Goal: Task Accomplishment & Management: Complete application form

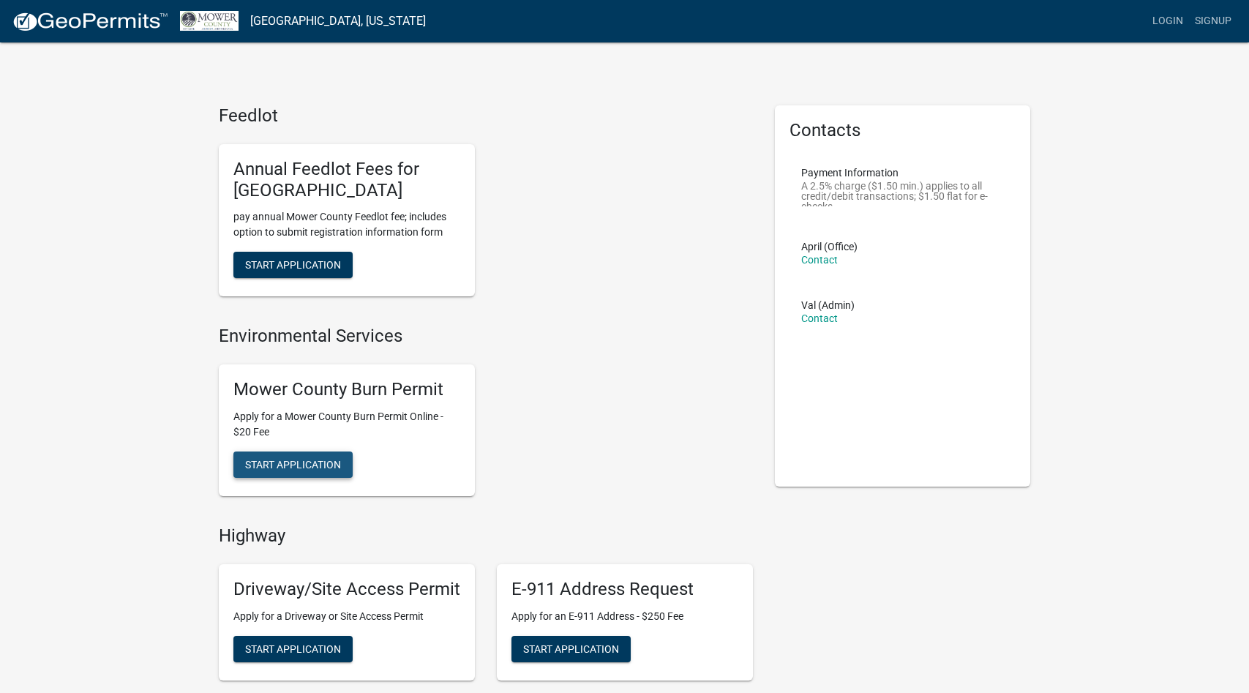
click at [304, 458] on span "Start Application" at bounding box center [293, 464] width 96 height 12
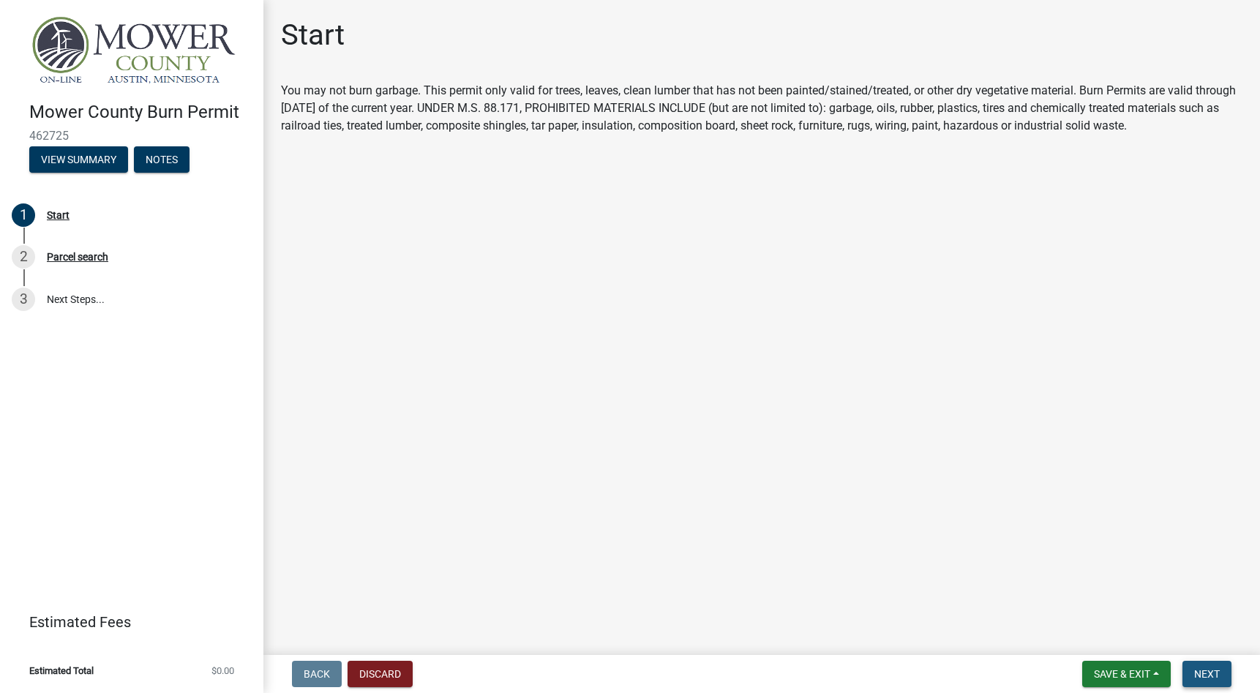
click at [1208, 670] on span "Next" at bounding box center [1207, 674] width 26 height 12
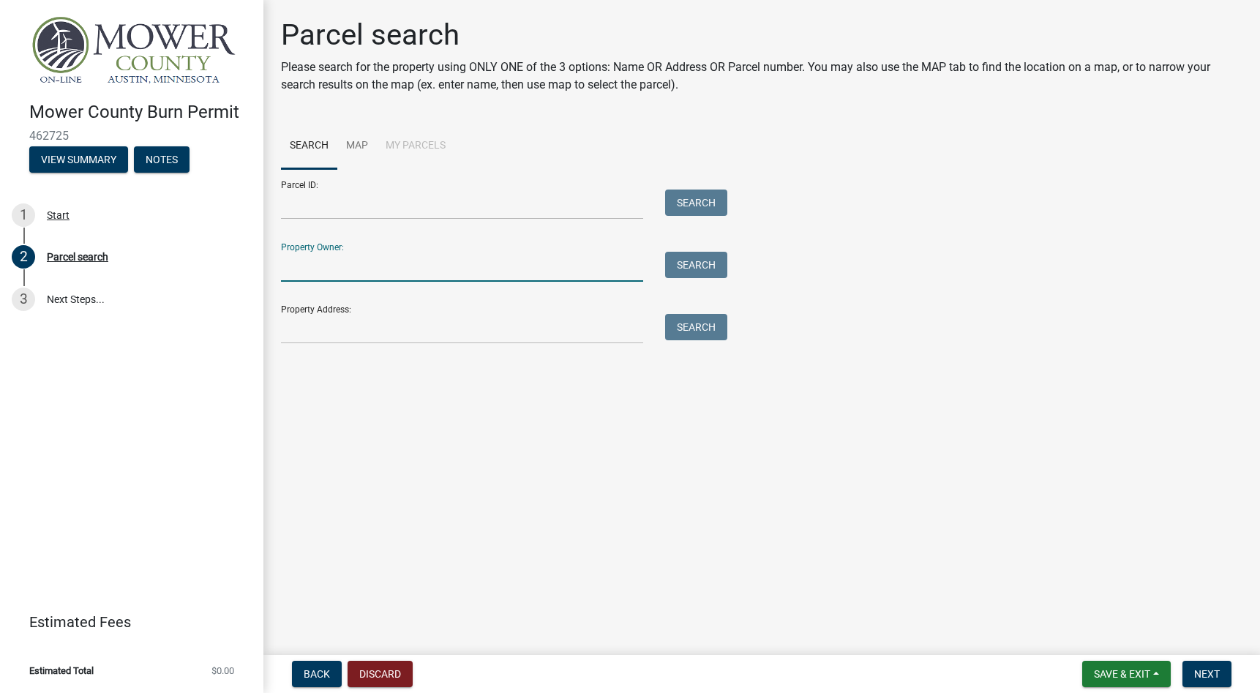
drag, startPoint x: 291, startPoint y: 260, endPoint x: 370, endPoint y: 258, distance: 79.0
click at [292, 260] on input "Property Owner:" at bounding box center [462, 267] width 362 height 30
type input "[PERSON_NAME]"
click at [333, 324] on input "Property Address:" at bounding box center [462, 329] width 362 height 30
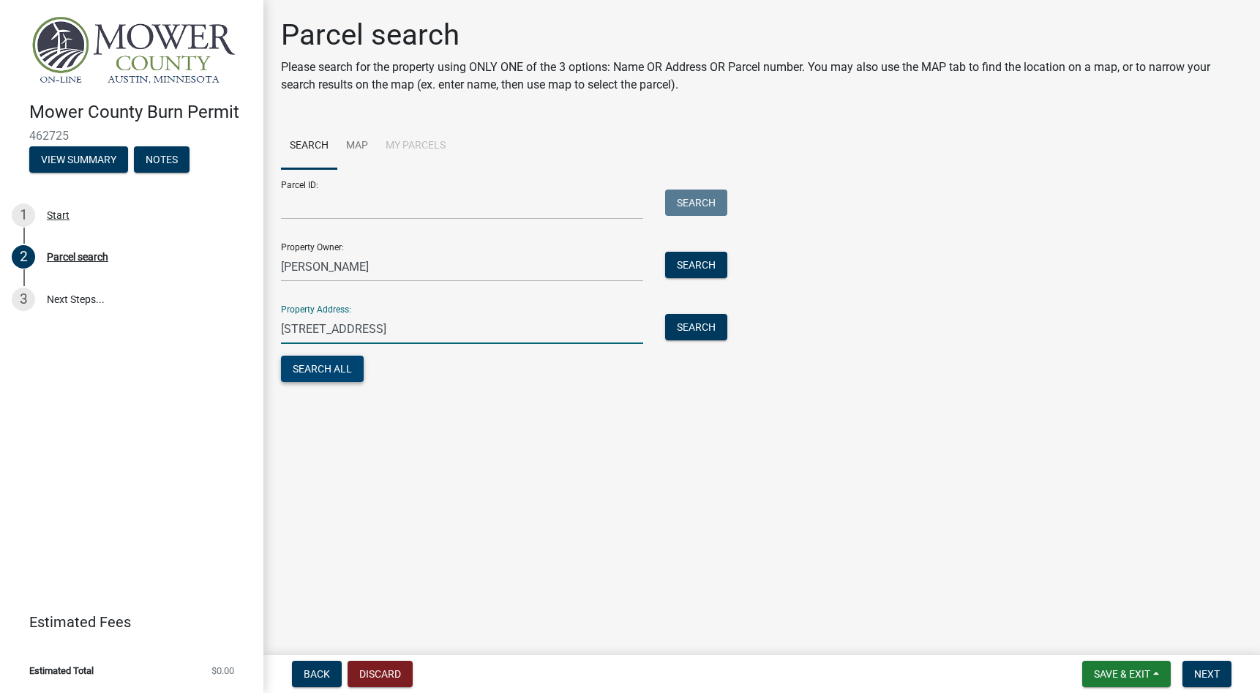
type input "[STREET_ADDRESS]"
click at [338, 374] on button "Search All" at bounding box center [322, 369] width 83 height 26
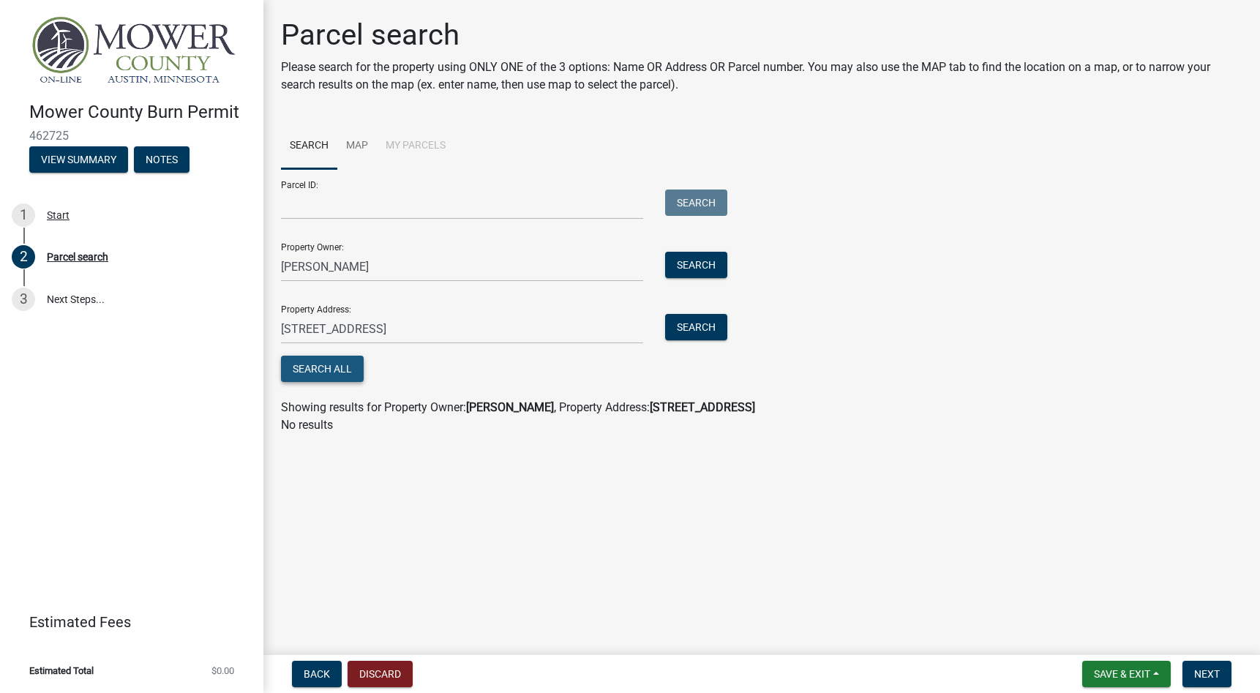
click at [334, 363] on button "Search All" at bounding box center [322, 369] width 83 height 26
click at [706, 325] on button "Search" at bounding box center [696, 327] width 62 height 26
click at [699, 263] on button "Search" at bounding box center [696, 265] width 62 height 26
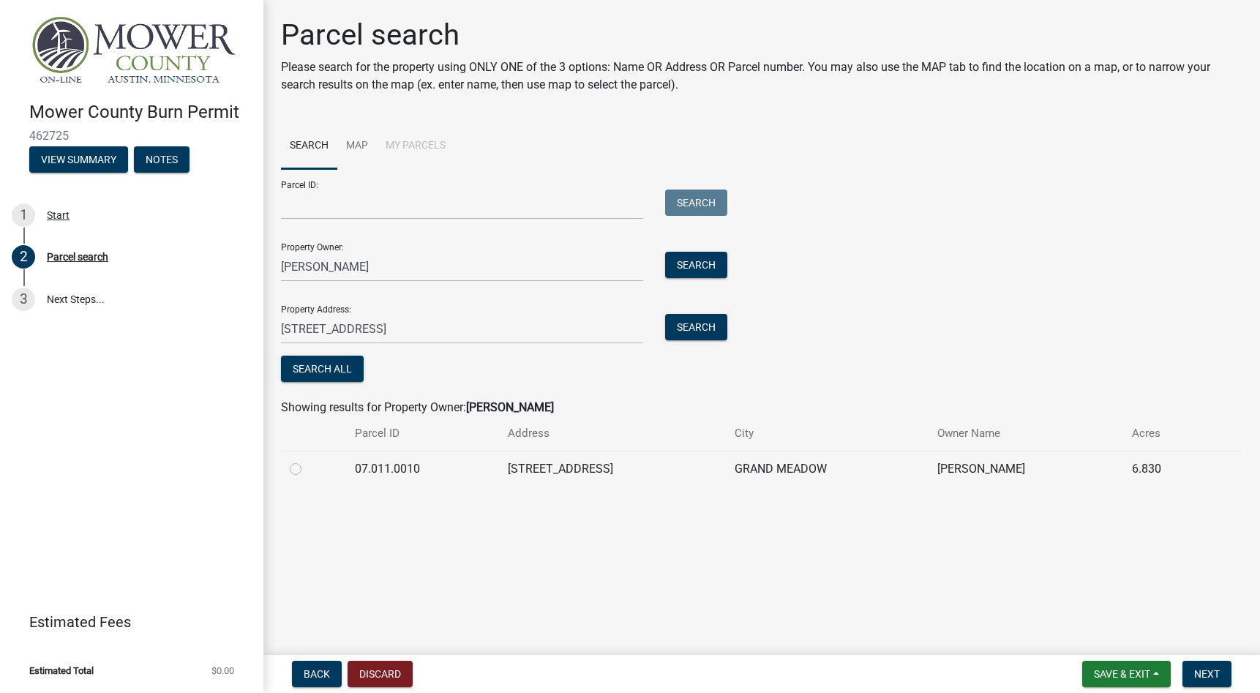
click at [307, 460] on label at bounding box center [307, 460] width 0 height 0
click at [307, 470] on input "radio" at bounding box center [312, 465] width 10 height 10
radio input "true"
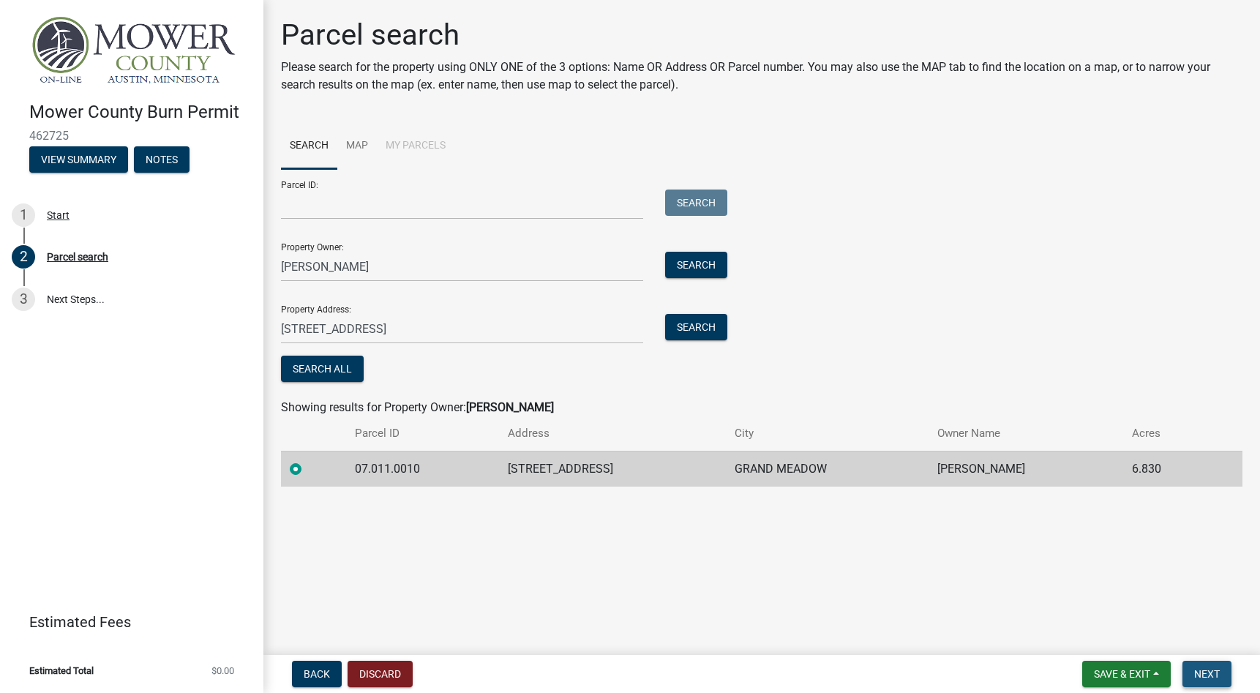
click at [1201, 674] on span "Next" at bounding box center [1207, 674] width 26 height 12
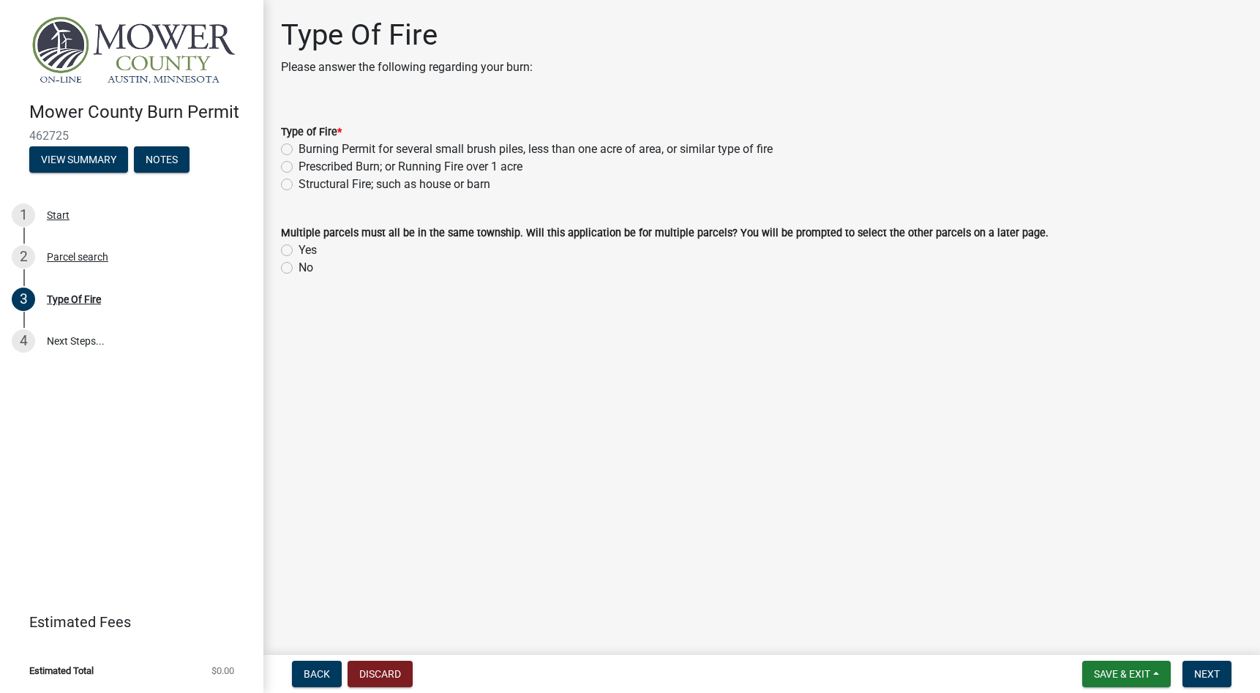
click at [299, 149] on label "Burning Permit for several small brush piles, less than one acre of area, or si…" at bounding box center [536, 149] width 474 height 18
click at [299, 149] on input "Burning Permit for several small brush piles, less than one acre of area, or si…" at bounding box center [304, 145] width 10 height 10
radio input "true"
drag, startPoint x: 285, startPoint y: 267, endPoint x: 297, endPoint y: 274, distance: 13.4
click at [299, 267] on label "No" at bounding box center [306, 268] width 15 height 18
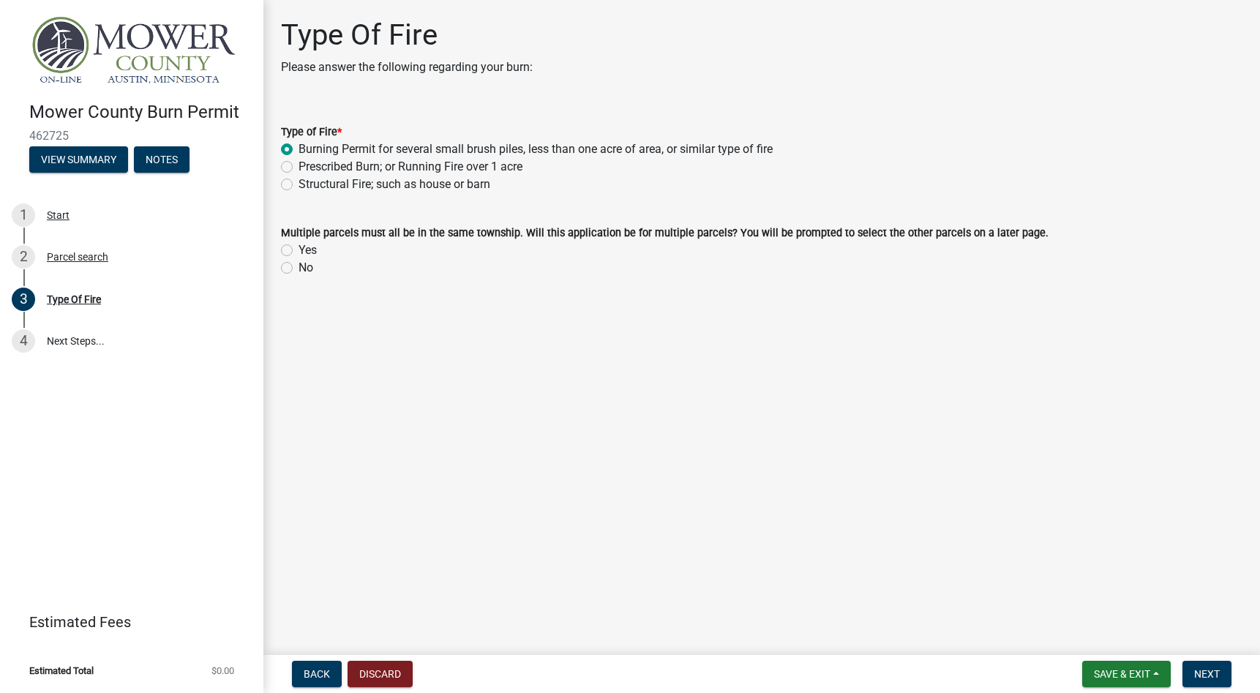
click at [299, 267] on input "No" at bounding box center [304, 264] width 10 height 10
radio input "true"
click at [1197, 668] on span "Next" at bounding box center [1207, 674] width 26 height 12
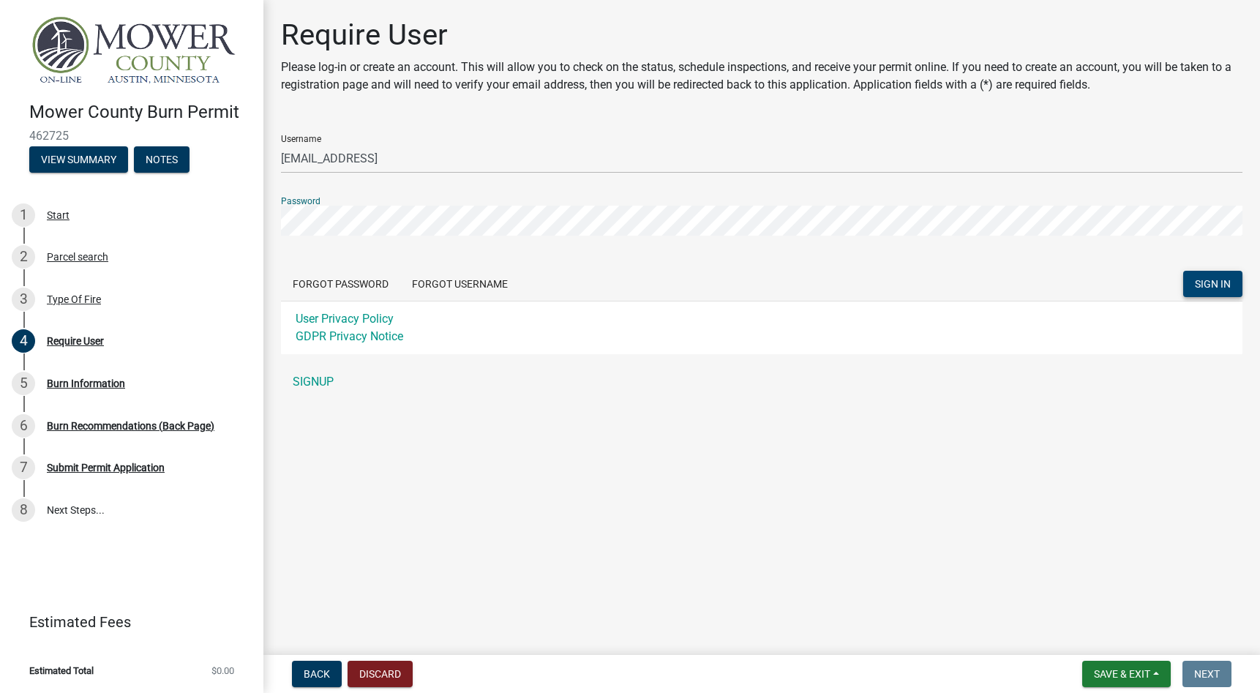
click at [1220, 282] on span "SIGN IN" at bounding box center [1213, 284] width 36 height 12
click at [1223, 276] on button "SIGN IN" at bounding box center [1212, 284] width 59 height 26
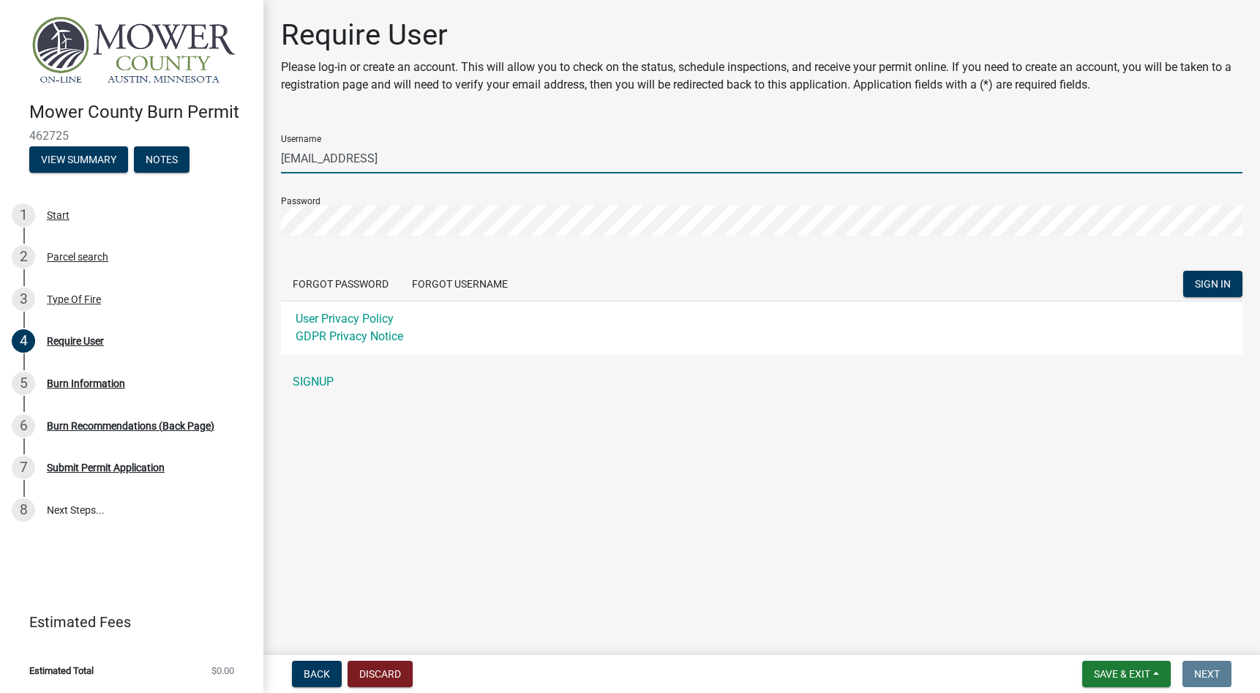
click at [418, 154] on input "[EMAIL_ADDRESS]" at bounding box center [761, 158] width 961 height 30
type input "[EMAIL_ADDRESS][DOMAIN_NAME]"
click at [1210, 286] on span "SIGN IN" at bounding box center [1213, 284] width 36 height 12
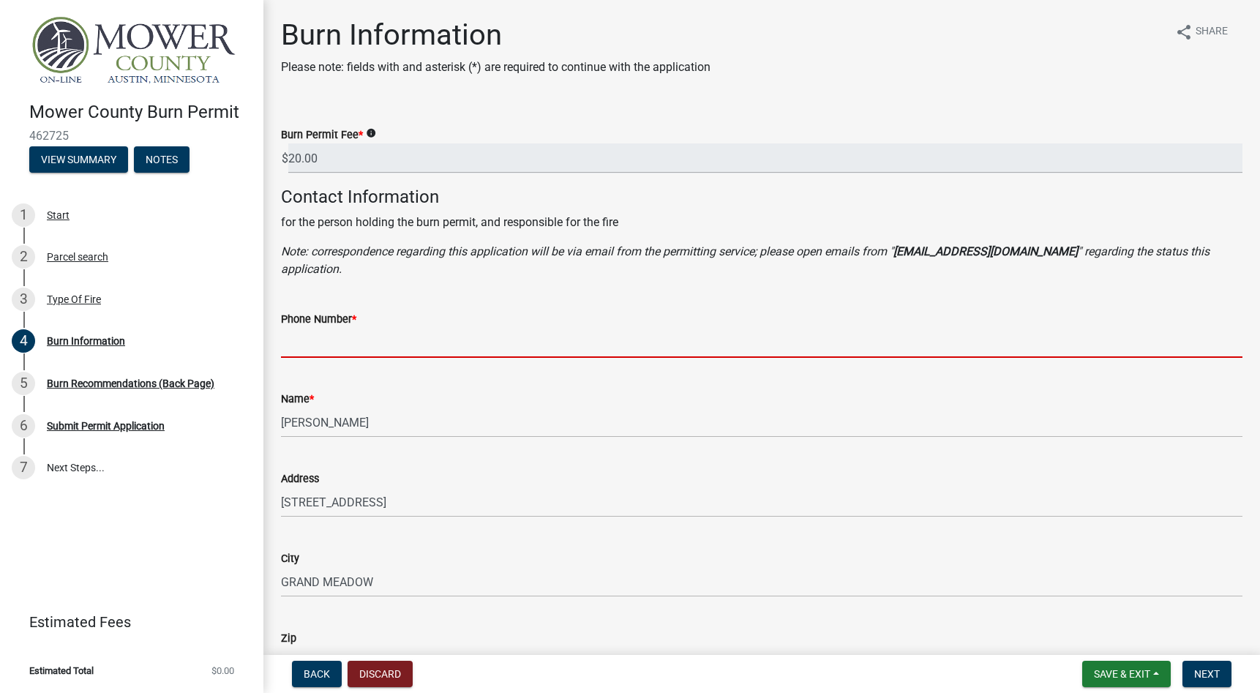
drag, startPoint x: 343, startPoint y: 345, endPoint x: 365, endPoint y: 340, distance: 22.4
click at [345, 344] on input "Phone Number *" at bounding box center [761, 343] width 961 height 30
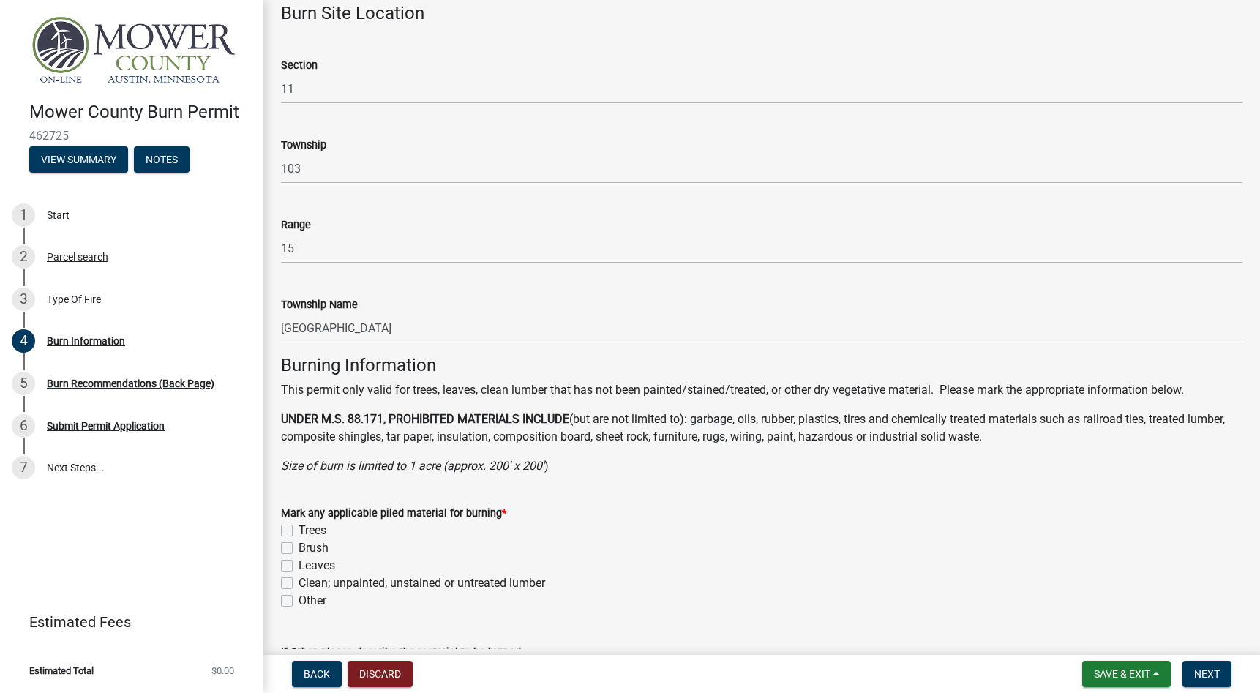
scroll to position [707, 0]
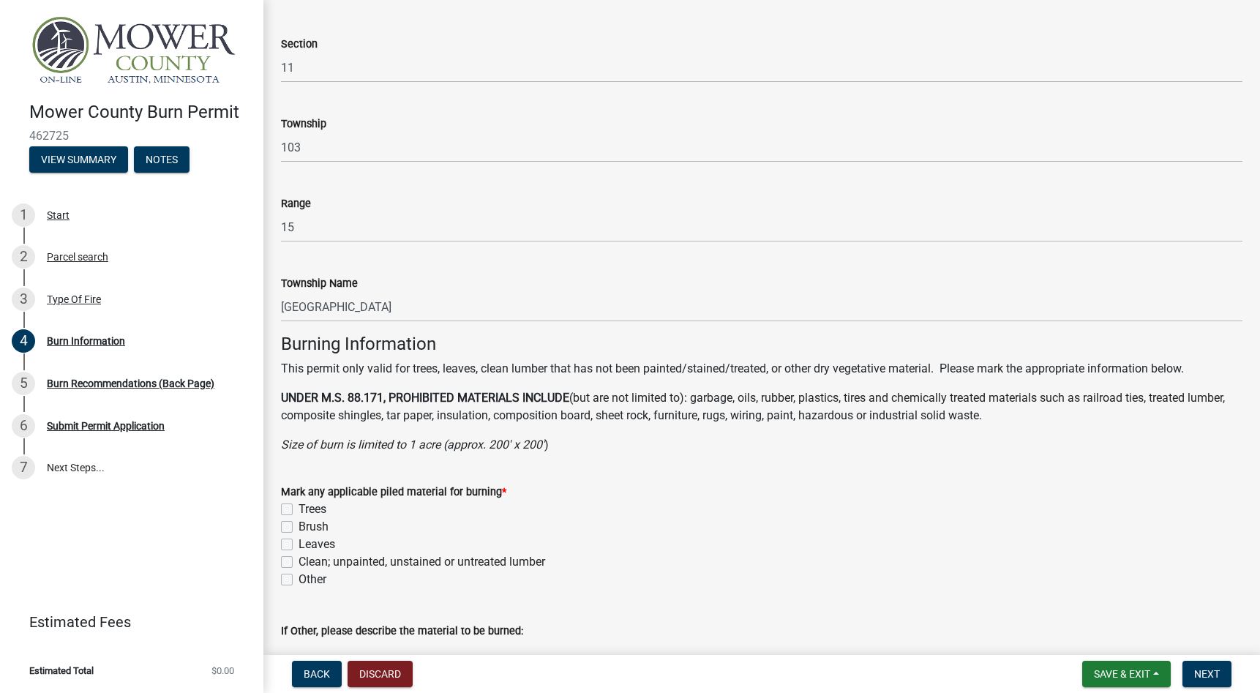
type input "5072029017"
click at [299, 508] on label "Trees" at bounding box center [313, 509] width 28 height 18
click at [299, 508] on input "Trees" at bounding box center [304, 505] width 10 height 10
checkbox input "true"
checkbox input "false"
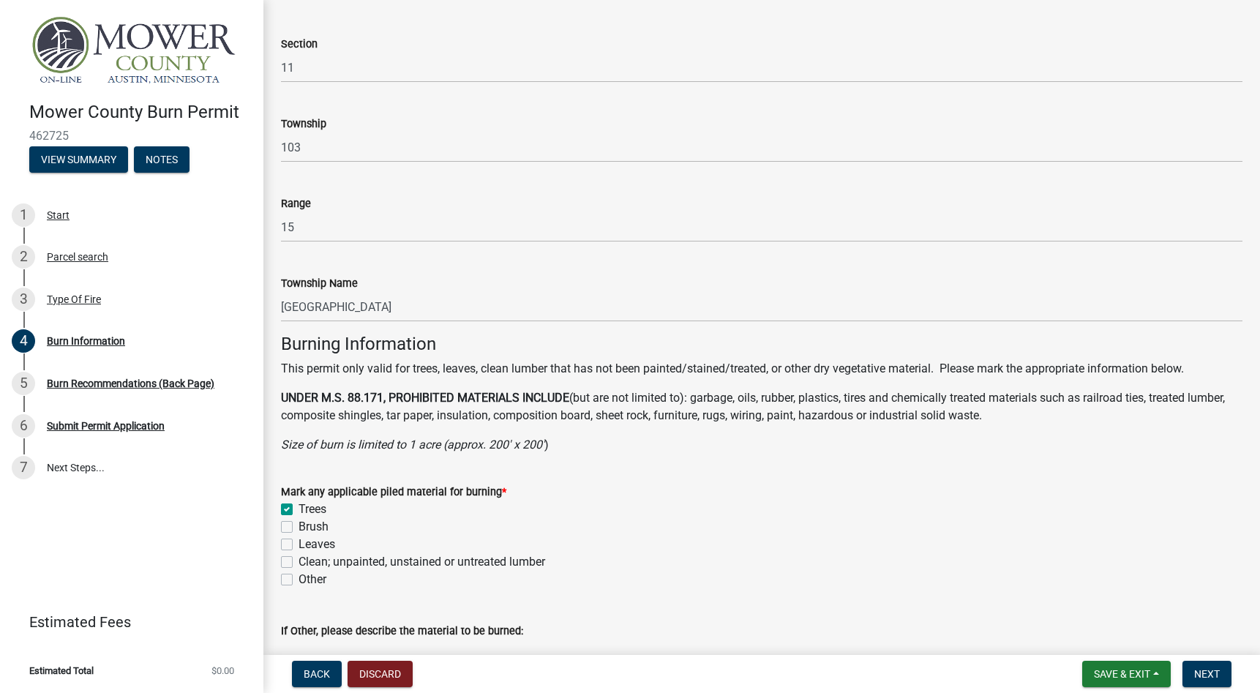
checkbox input "false"
click at [299, 523] on label "Brush" at bounding box center [314, 527] width 30 height 18
click at [299, 523] on input "Brush" at bounding box center [304, 523] width 10 height 10
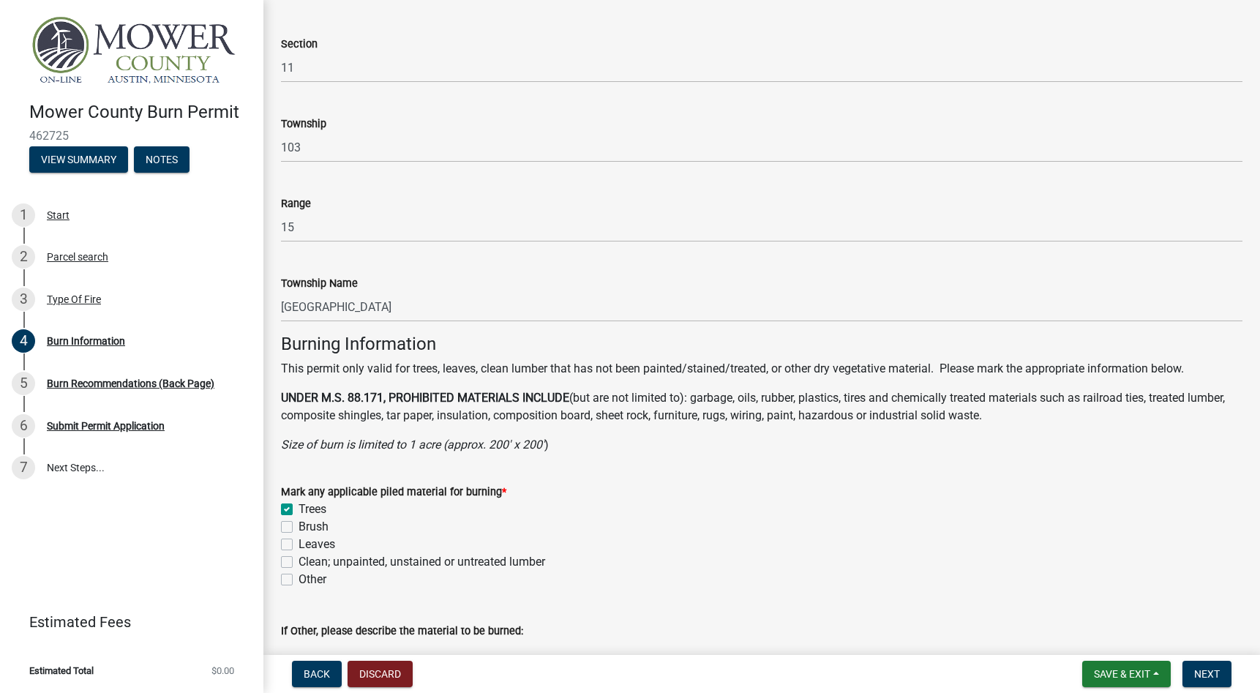
checkbox input "true"
checkbox input "false"
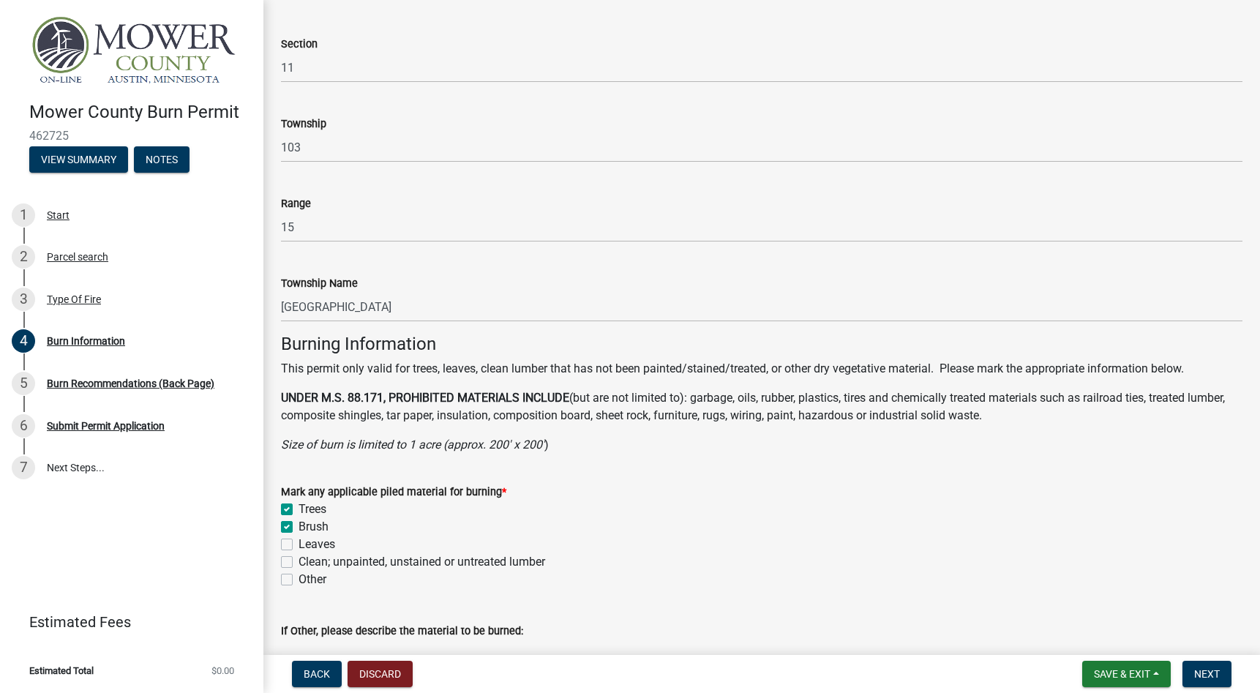
checkbox input "false"
click at [299, 542] on label "Leaves" at bounding box center [317, 545] width 37 height 18
click at [299, 542] on input "Leaves" at bounding box center [304, 541] width 10 height 10
checkbox input "true"
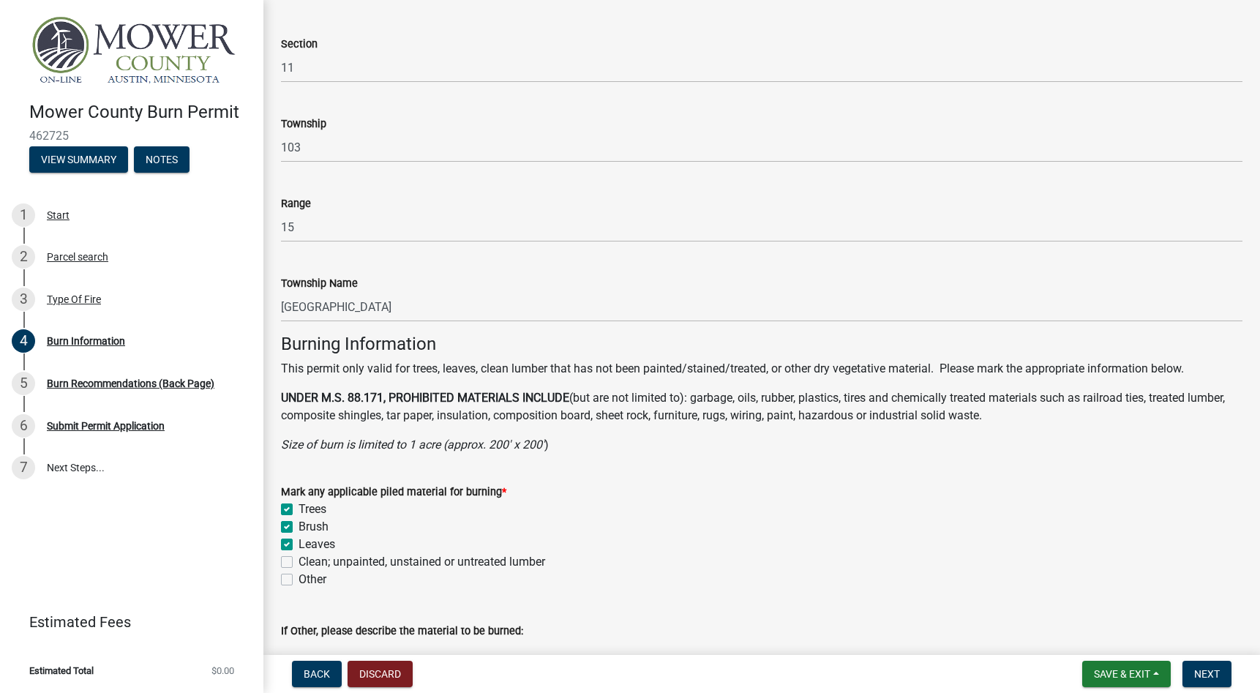
checkbox input "true"
checkbox input "false"
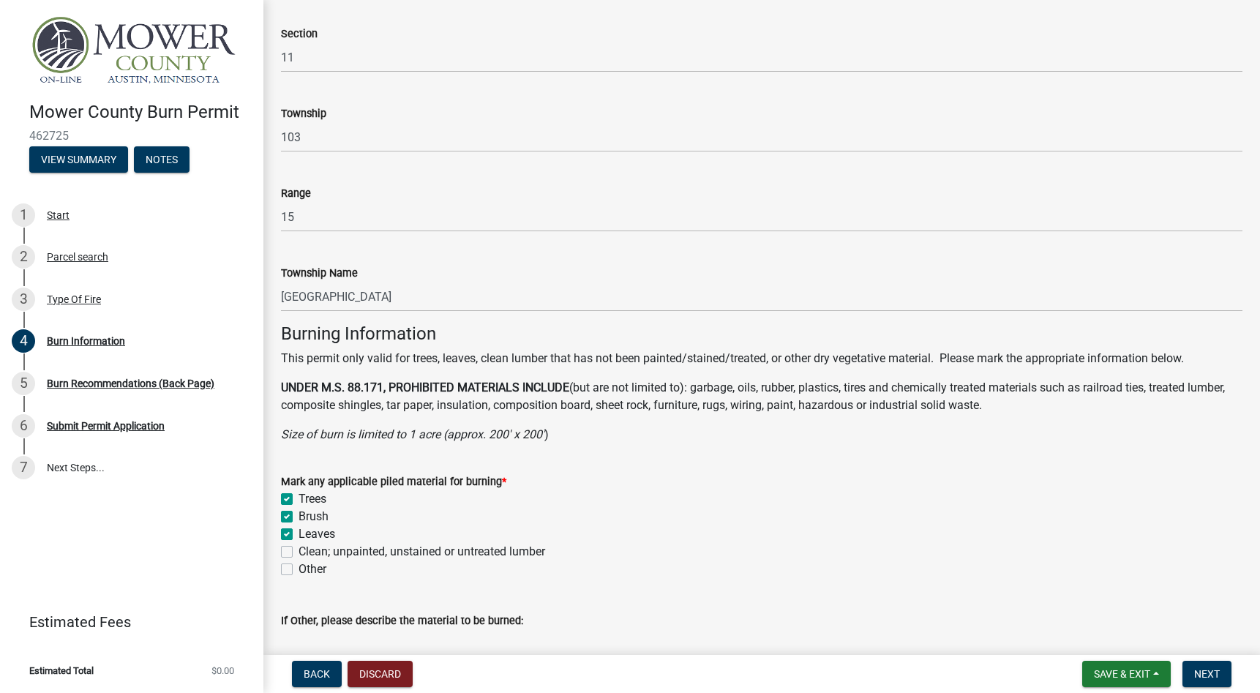
scroll to position [734, 0]
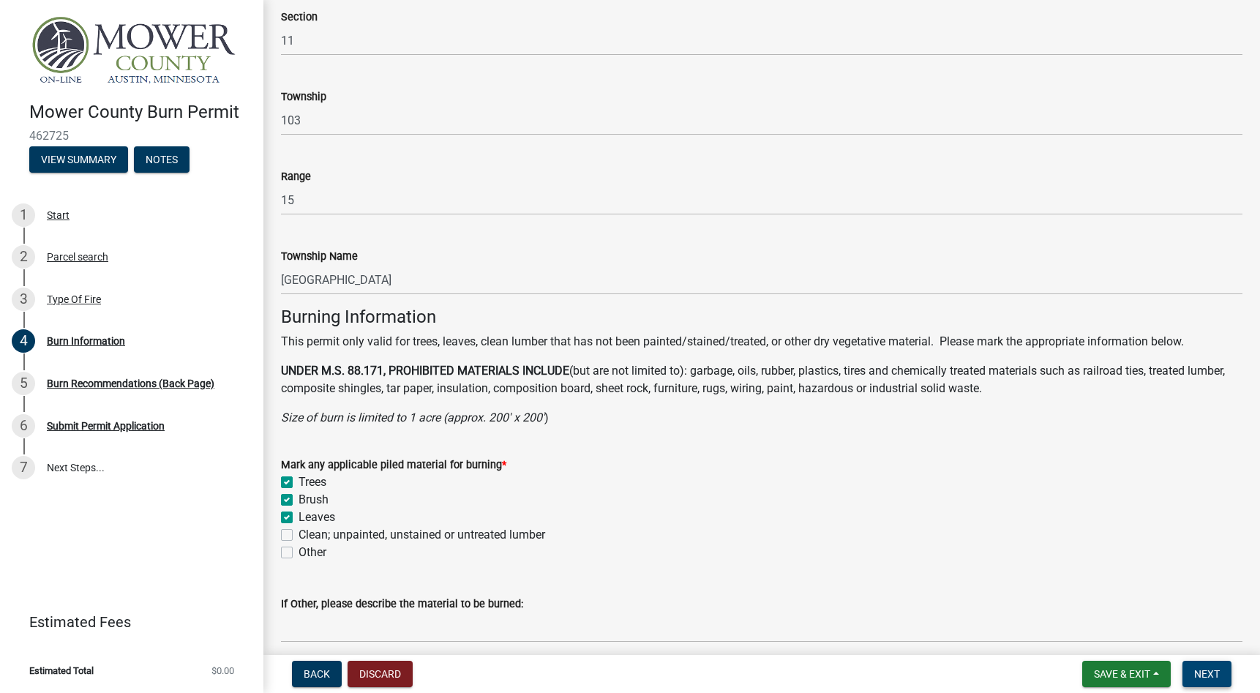
click at [1208, 669] on span "Next" at bounding box center [1207, 674] width 26 height 12
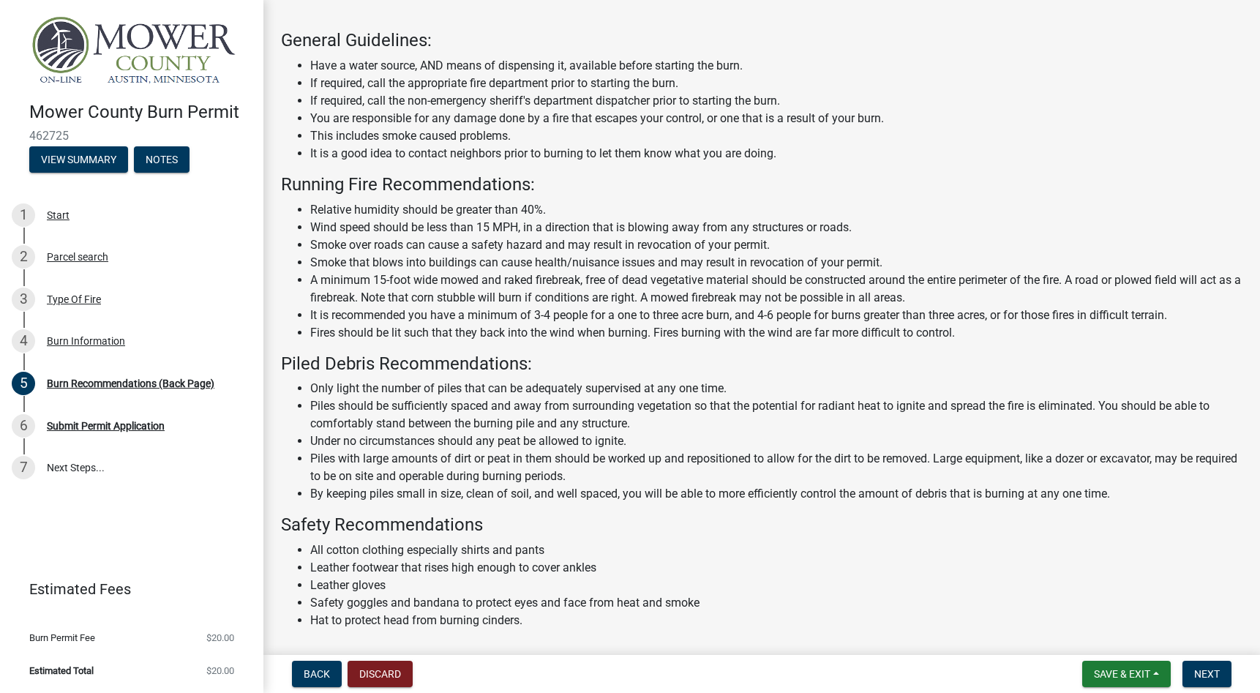
scroll to position [99, 0]
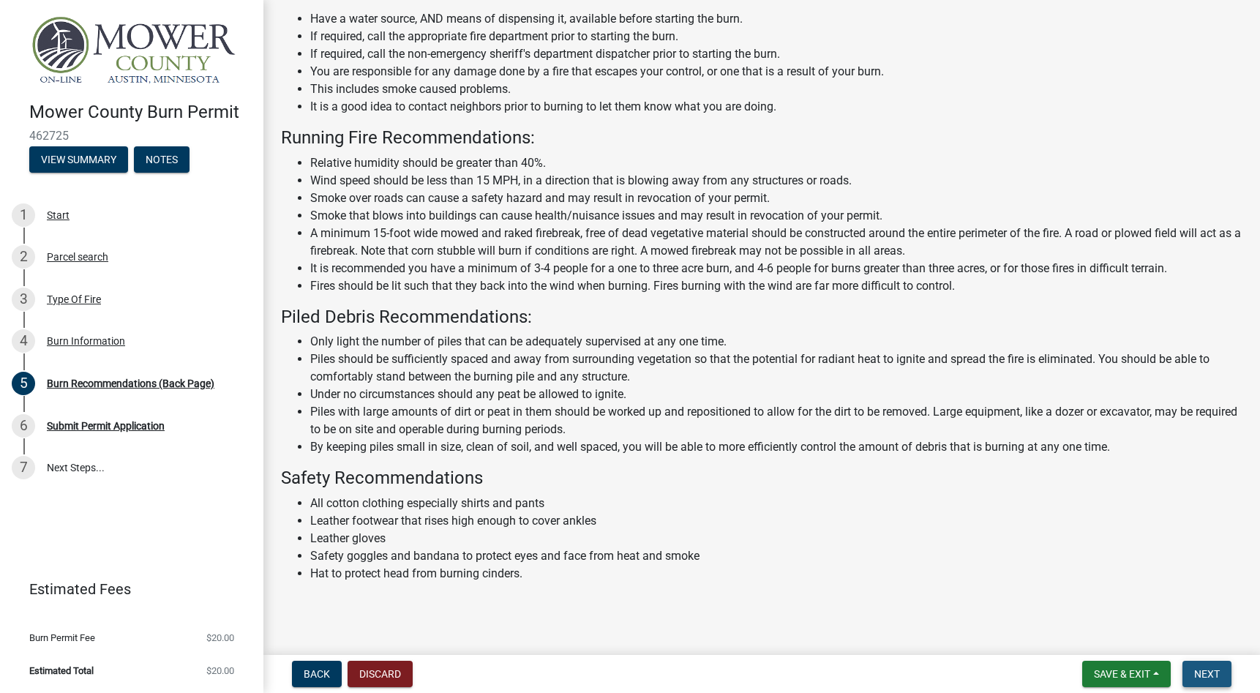
click at [1220, 670] on button "Next" at bounding box center [1206, 674] width 49 height 26
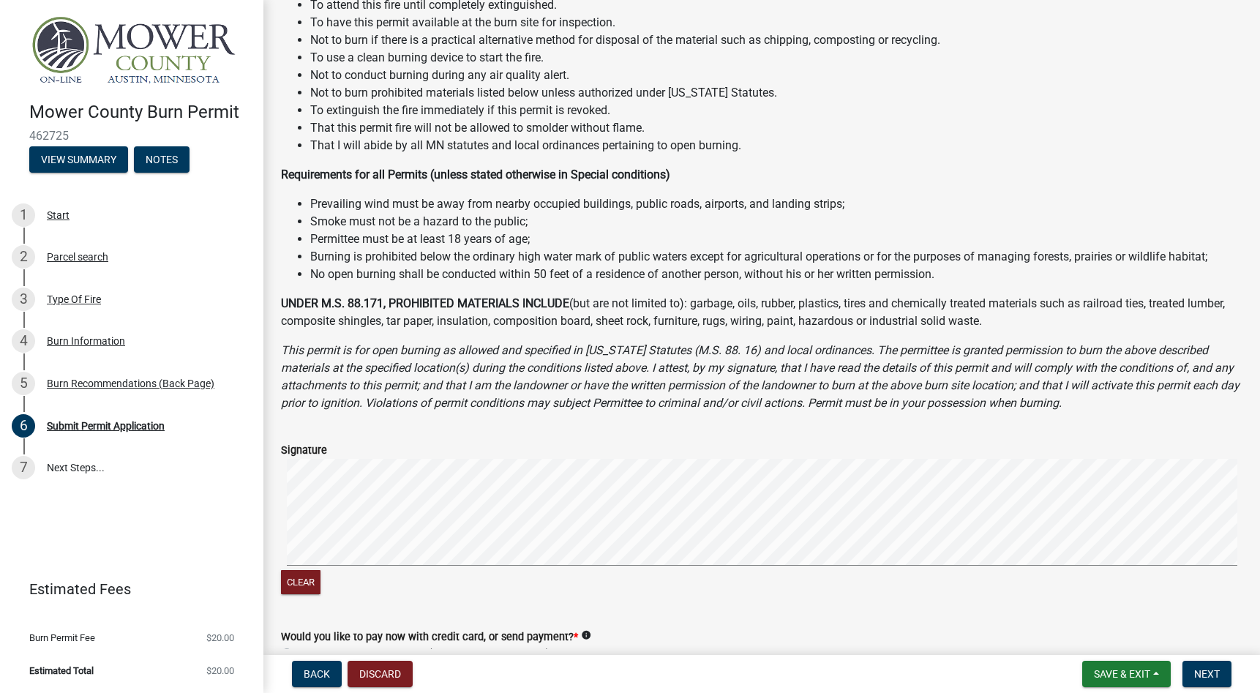
scroll to position [438, 0]
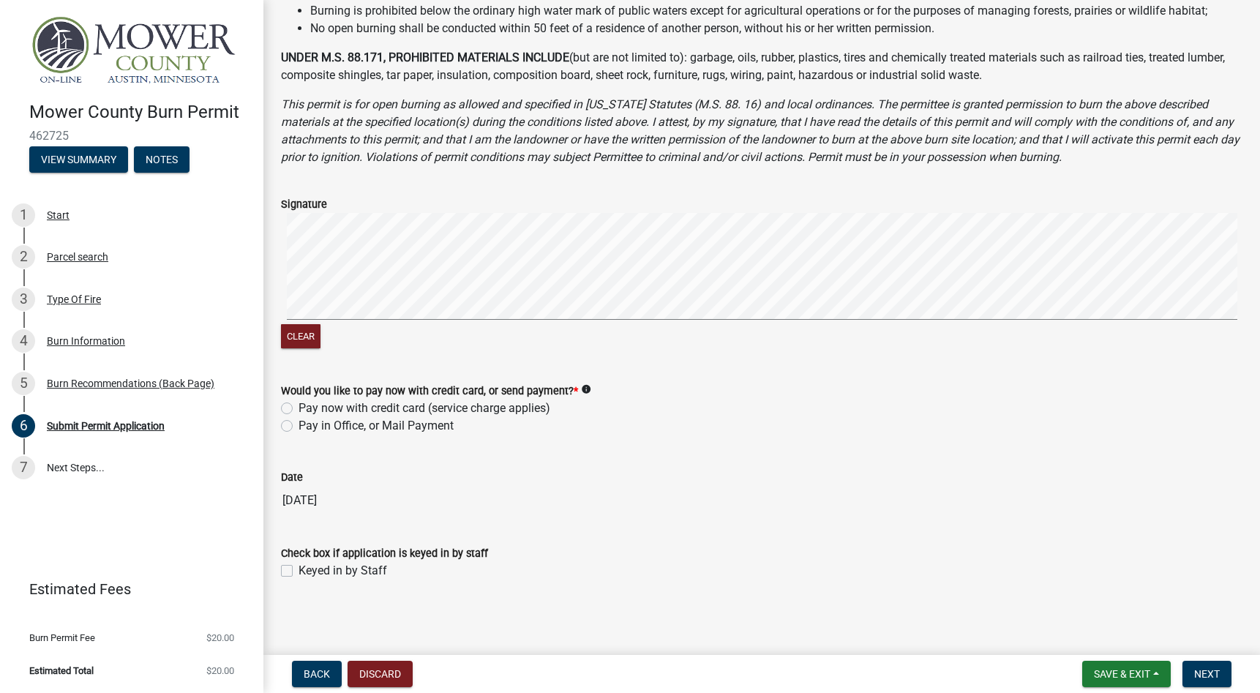
click at [299, 404] on label "Pay now with credit card (service charge applies)" at bounding box center [425, 408] width 252 height 18
click at [299, 404] on input "Pay now with credit card (service charge applies)" at bounding box center [304, 404] width 10 height 10
radio input "true"
click at [1204, 670] on span "Next" at bounding box center [1207, 674] width 26 height 12
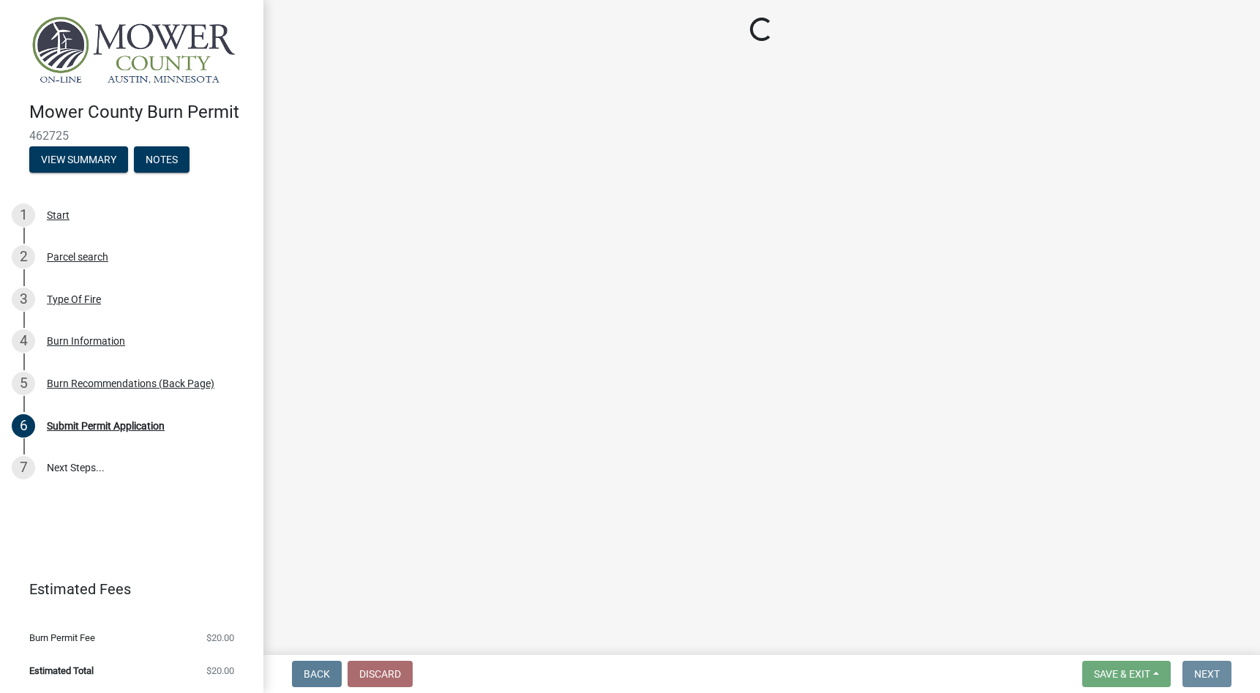
scroll to position [0, 0]
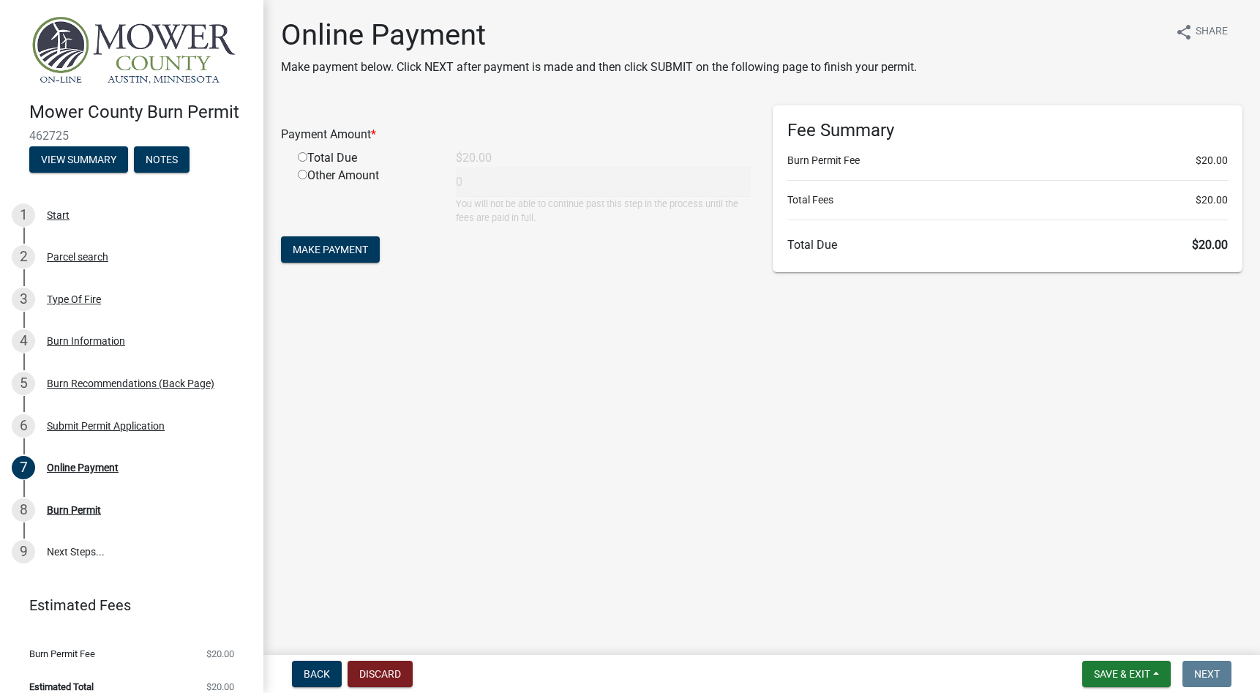
click at [302, 159] on input "radio" at bounding box center [303, 157] width 10 height 10
radio input "true"
type input "20"
click at [345, 249] on span "Make Payment" at bounding box center [330, 250] width 75 height 12
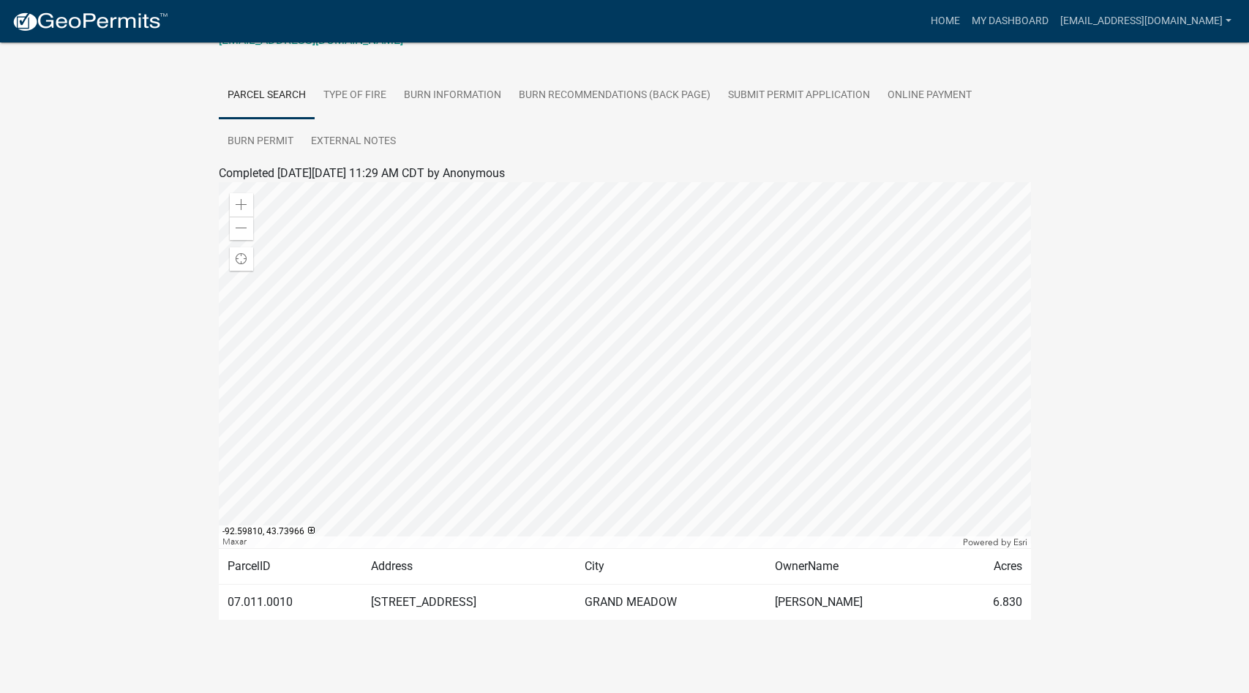
scroll to position [217, 0]
